Goal: Task Accomplishment & Management: Use online tool/utility

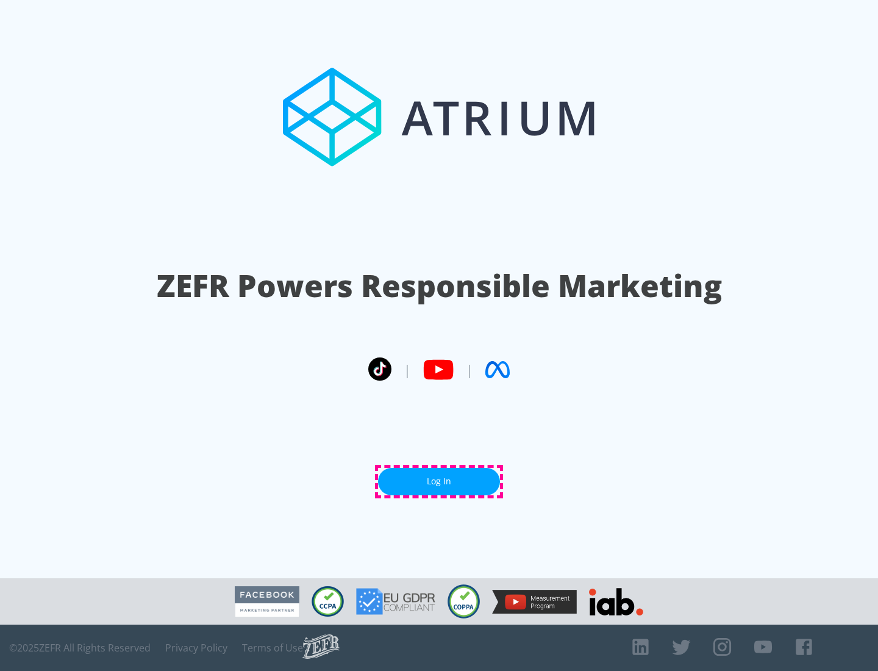
click at [439, 481] on link "Log In" at bounding box center [439, 481] width 122 height 27
